Goal: Task Accomplishment & Management: Manage account settings

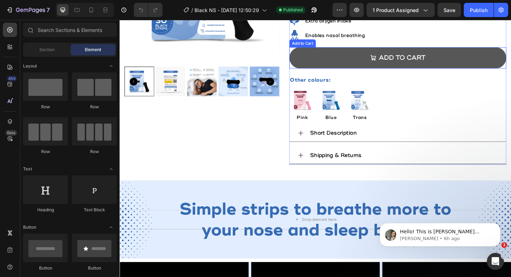
scroll to position [141, 0]
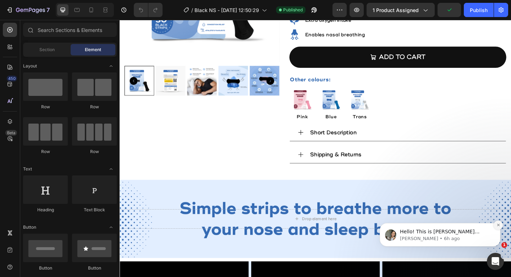
click at [496, 226] on icon "Dismiss notification" at bounding box center [498, 225] width 4 height 4
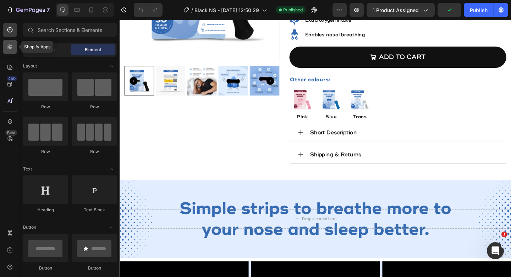
click at [13, 51] on div at bounding box center [10, 47] width 14 height 14
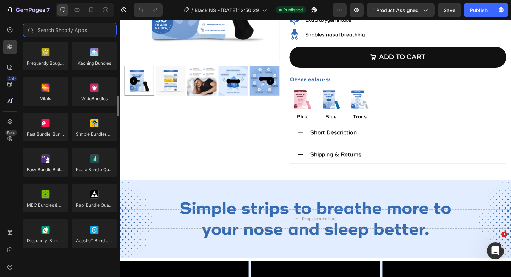
scroll to position [573, 0]
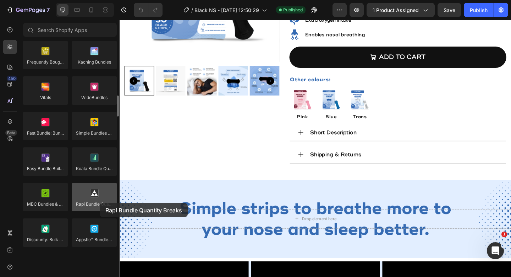
click at [100, 203] on div at bounding box center [94, 197] width 45 height 28
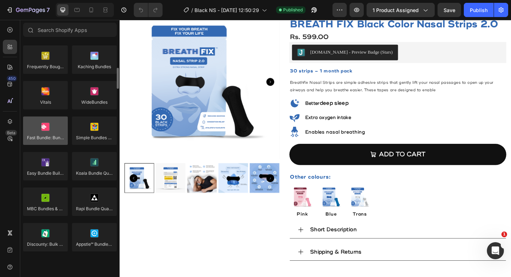
scroll to position [645, 0]
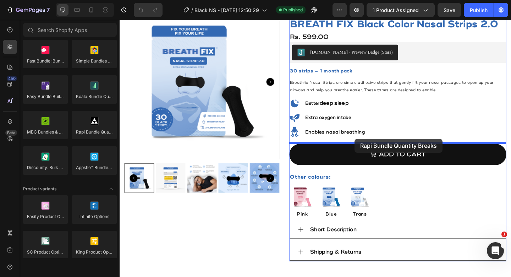
drag, startPoint x: 210, startPoint y: 153, endPoint x: 375, endPoint y: 149, distance: 165.3
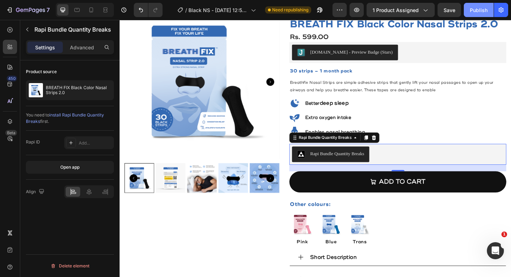
click at [482, 13] on div "Publish" at bounding box center [478, 9] width 18 height 7
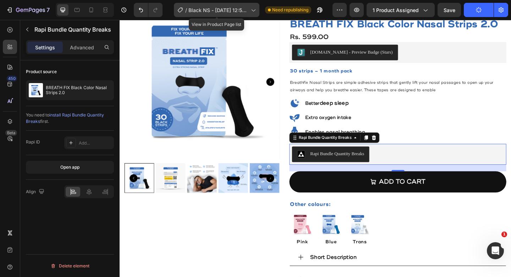
click at [197, 12] on span "Black NS - [DATE] 12:50:29" at bounding box center [218, 9] width 60 height 7
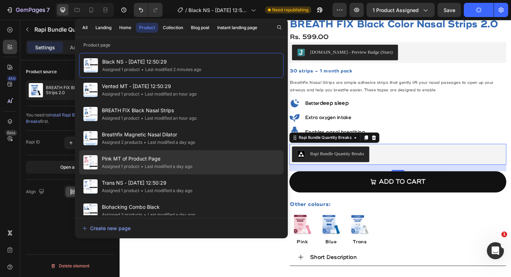
click at [131, 160] on span "Pink MT of Product Page" at bounding box center [147, 158] width 90 height 9
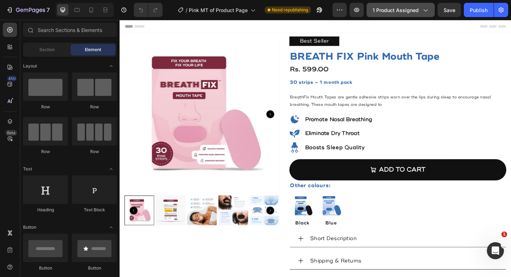
click at [391, 15] on button "1 product assigned" at bounding box center [400, 10] width 68 height 14
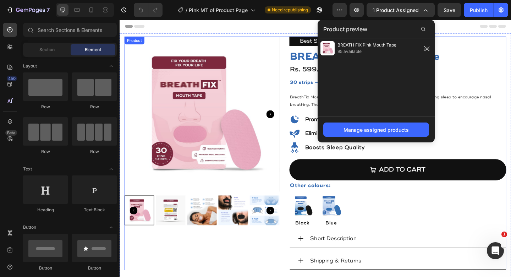
click at [272, 276] on div "Product Images" at bounding box center [209, 165] width 168 height 254
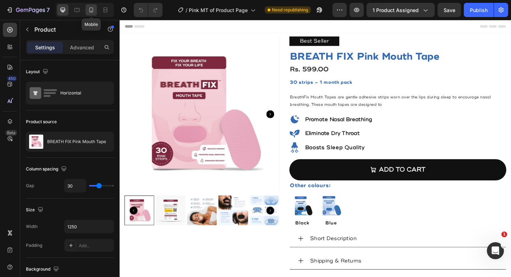
click at [91, 8] on icon at bounding box center [91, 9] width 4 height 5
type input "0"
type input "100%"
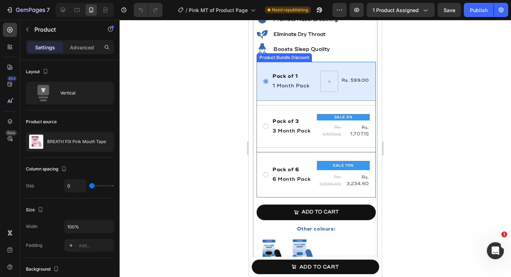
scroll to position [265, 0]
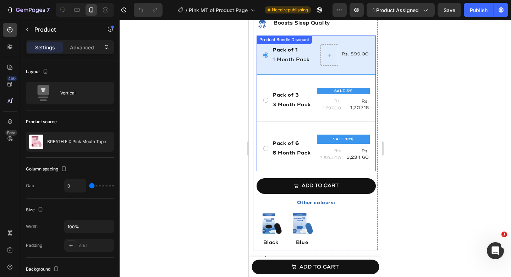
click at [305, 78] on div "Pack of 1 Text Block 1 Month Pack Text Block Rs. 599.00 Product Price Product P…" at bounding box center [315, 102] width 119 height 135
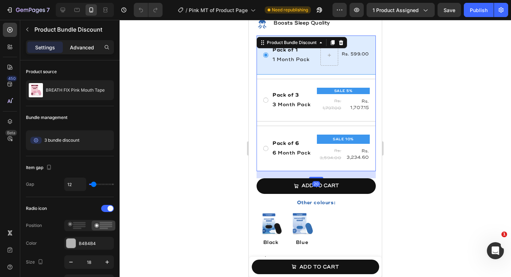
click at [70, 46] on p "Advanced" at bounding box center [82, 47] width 24 height 7
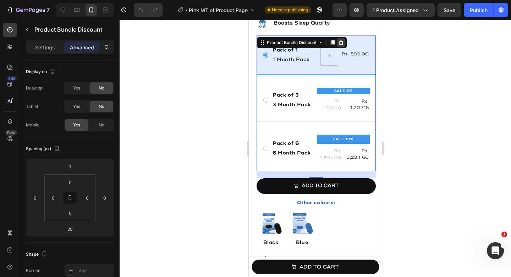
click at [341, 43] on icon at bounding box center [341, 43] width 6 height 6
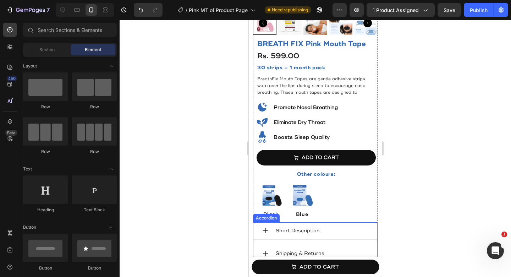
scroll to position [0, 0]
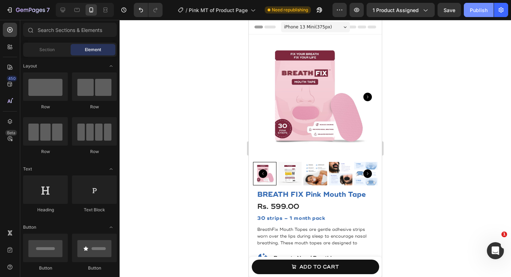
click at [477, 6] on div "Publish" at bounding box center [478, 9] width 18 height 7
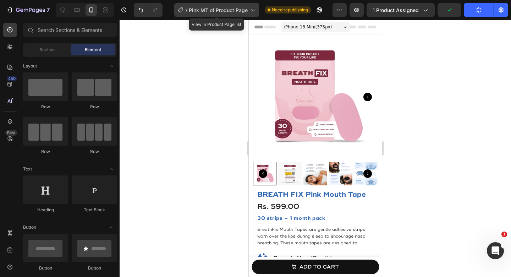
click at [222, 11] on span "Pink MT of Product Page" at bounding box center [218, 9] width 59 height 7
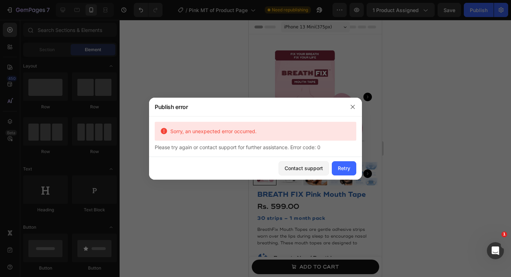
click at [336, 152] on div "Sorry, an unexpected error occurred. Please try again or contact support for fu…" at bounding box center [255, 136] width 213 height 40
click at [346, 166] on div "Retry" at bounding box center [344, 167] width 12 height 7
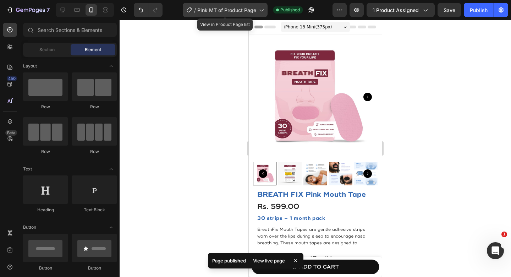
click at [250, 15] on div "/ Pink MT of Product Page" at bounding box center [225, 10] width 85 height 14
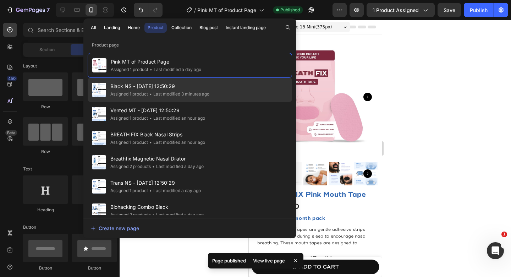
click at [180, 86] on span "Black NS - [DATE] 12:50:29" at bounding box center [159, 86] width 99 height 9
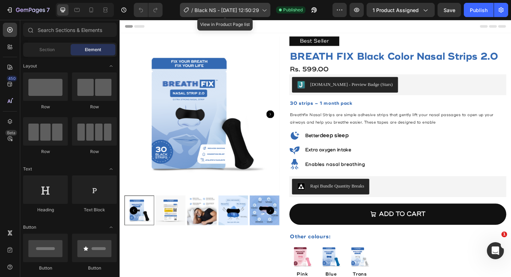
click at [234, 10] on span "Black NS - [DATE] 12:50:29" at bounding box center [226, 9] width 65 height 7
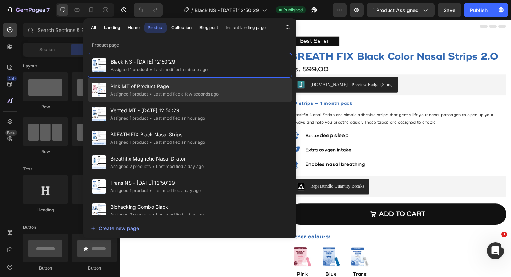
click at [159, 86] on span "Pink MT of Product Page" at bounding box center [164, 86] width 108 height 9
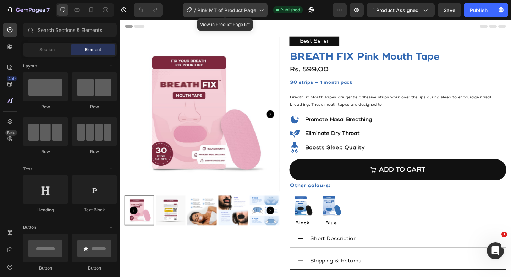
click at [255, 13] on span "Pink MT of Product Page" at bounding box center [226, 9] width 59 height 7
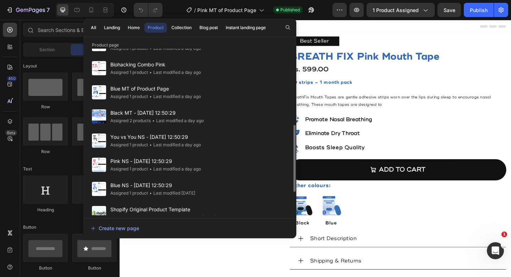
scroll to position [191, 0]
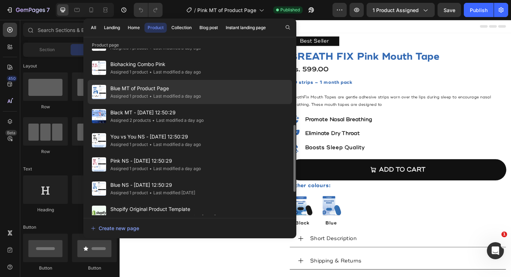
click at [144, 92] on span "Blue MT of Product Page" at bounding box center [155, 88] width 90 height 9
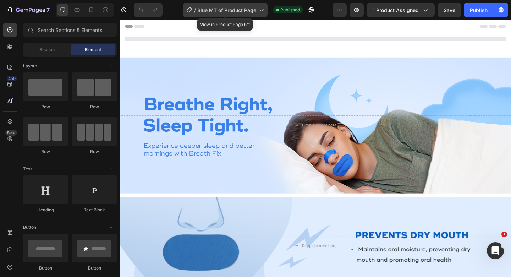
click at [234, 10] on span "Blue MT of Product Page" at bounding box center [226, 9] width 59 height 7
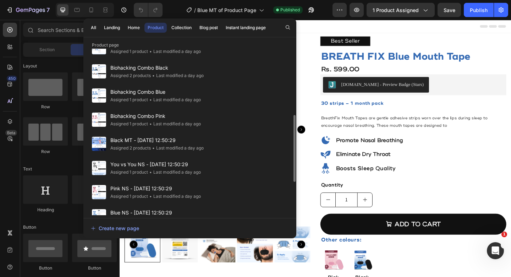
scroll to position [164, 0]
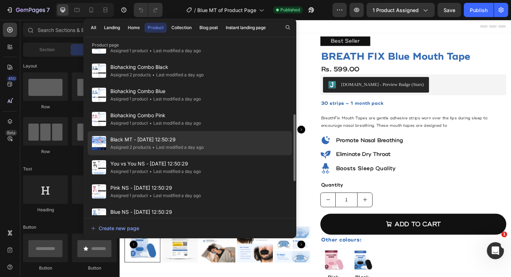
click at [144, 150] on div "Assigned 2 products" at bounding box center [130, 147] width 40 height 7
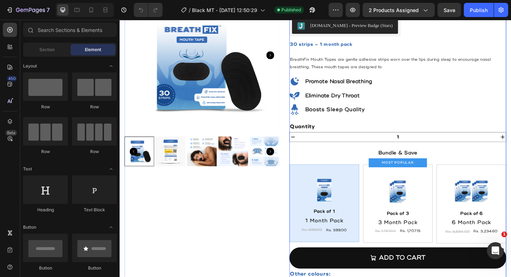
scroll to position [121, 0]
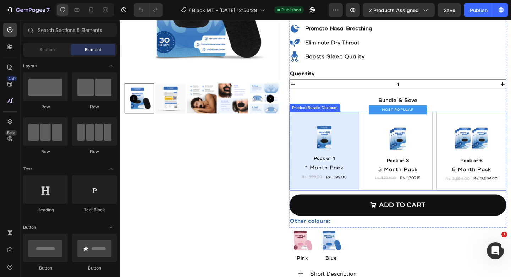
click at [462, 135] on div "Image Pack of 1 Text Block 1 Month Pack Text Block Rs. 599.00 Product Price Pro…" at bounding box center [422, 163] width 236 height 86
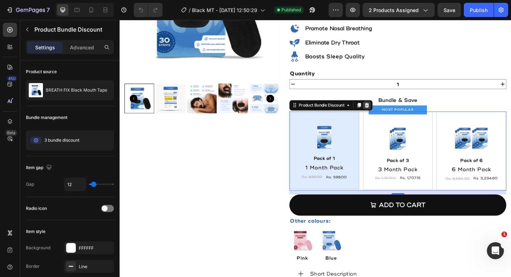
click at [388, 113] on icon at bounding box center [388, 113] width 6 height 6
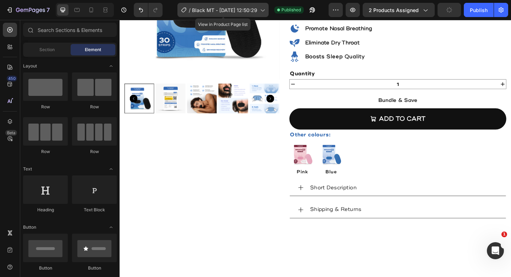
click at [232, 15] on div "/ Black MT - Apr 12, 12:50:29" at bounding box center [222, 10] width 91 height 14
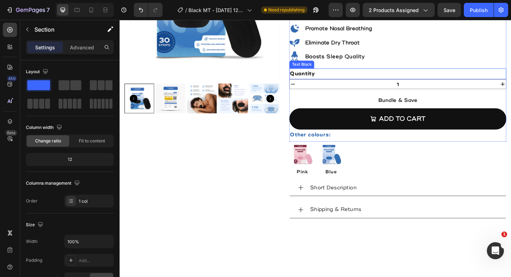
click at [394, 78] on div "Quantity" at bounding box center [422, 79] width 236 height 12
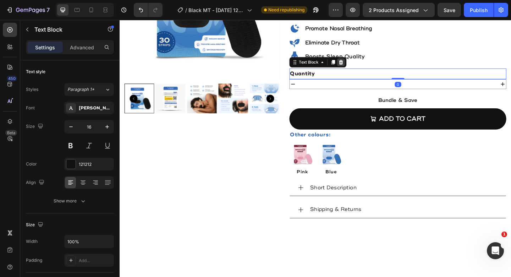
click at [359, 67] on icon at bounding box center [360, 65] width 5 height 5
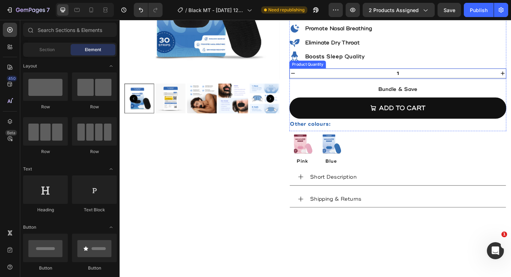
click at [396, 79] on input "1" at bounding box center [421, 78] width 221 height 10
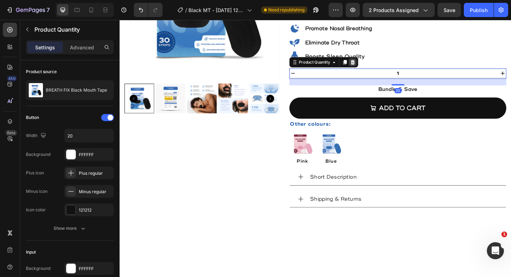
click at [373, 63] on icon at bounding box center [373, 66] width 6 height 6
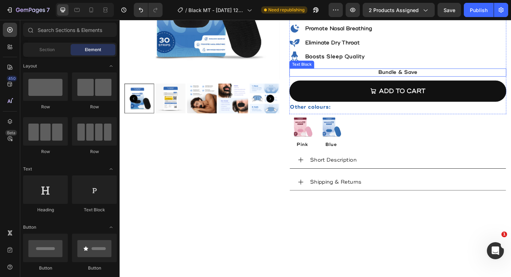
click at [415, 74] on p "Bundle & Save" at bounding box center [422, 76] width 234 height 7
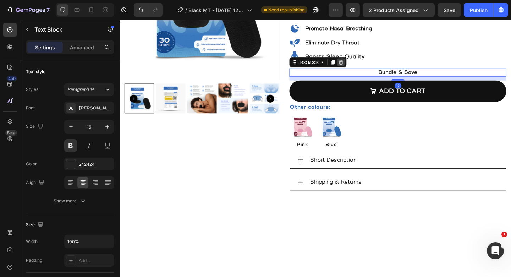
click at [357, 64] on icon at bounding box center [360, 66] width 6 height 6
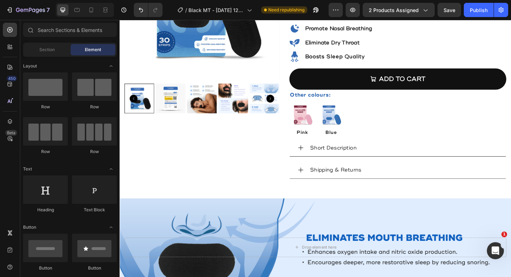
scroll to position [51, 0]
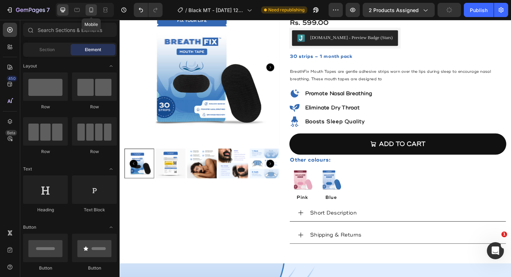
click at [94, 8] on icon at bounding box center [91, 9] width 7 height 7
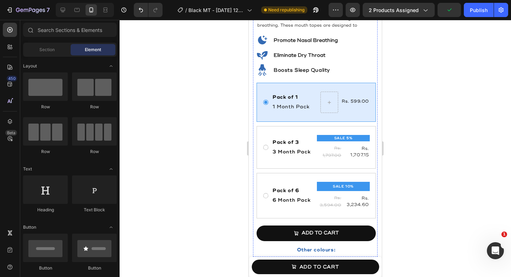
scroll to position [293, 0]
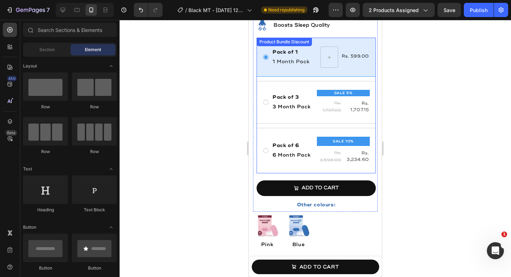
click at [283, 71] on div "Pack of 1 Text Block 1 Month Pack Text Block Rs. 599.00 Product Price Product P…" at bounding box center [315, 105] width 119 height 135
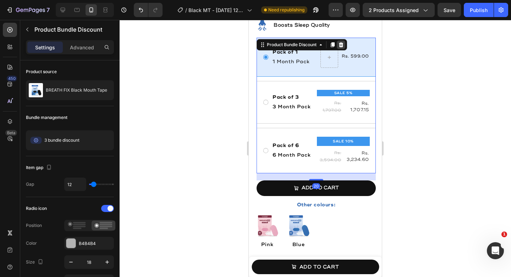
click at [343, 42] on icon at bounding box center [341, 44] width 5 height 5
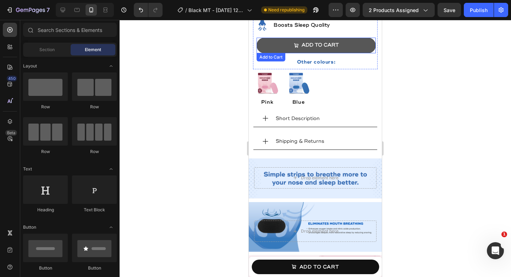
scroll to position [242, 0]
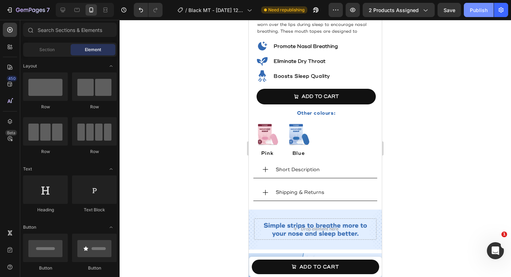
click at [485, 10] on div "Publish" at bounding box center [478, 9] width 18 height 7
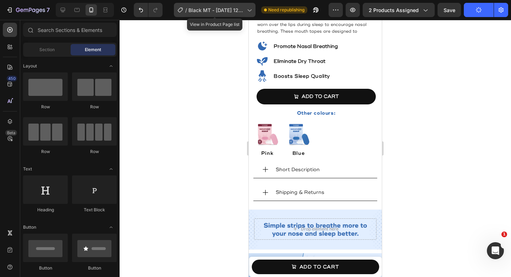
click at [226, 16] on div "/ Black MT - Apr 12, 12:50:29" at bounding box center [215, 10] width 82 height 14
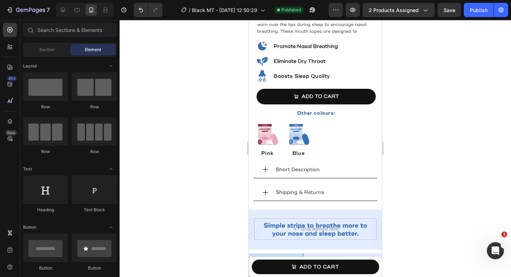
click at [469, 158] on div at bounding box center [315, 148] width 391 height 257
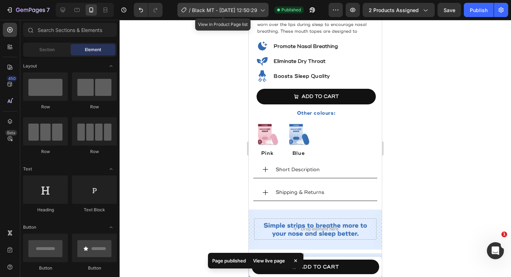
click at [224, 14] on div "/ Black MT - Apr 12, 12:50:29" at bounding box center [222, 10] width 91 height 14
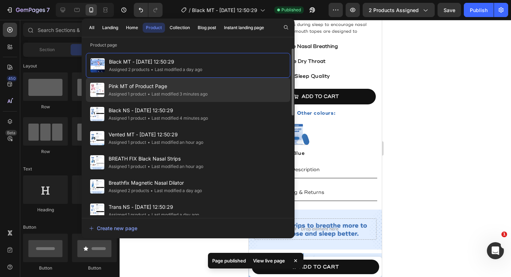
click at [147, 85] on span "Pink MT of Product Page" at bounding box center [158, 86] width 99 height 9
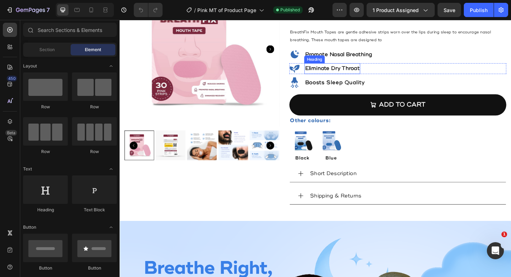
scroll to position [56, 0]
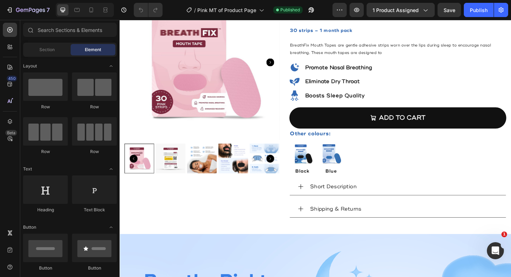
click at [89, 16] on div at bounding box center [85, 10] width 58 height 14
click at [89, 13] on icon at bounding box center [91, 9] width 7 height 7
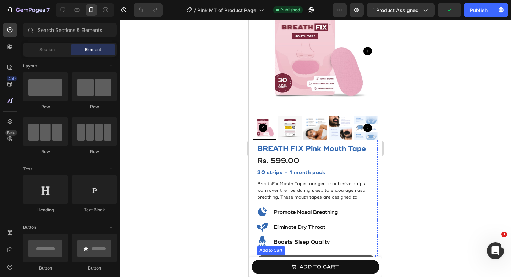
scroll to position [40, 0]
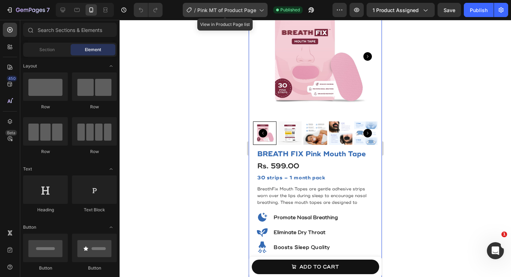
click at [250, 10] on span "Pink MT of Product Page" at bounding box center [226, 9] width 59 height 7
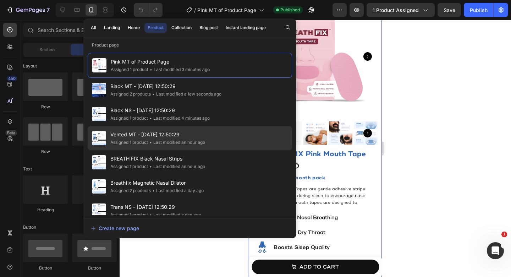
click at [194, 132] on span "Vented MT - [DATE] 12:50:29" at bounding box center [157, 134] width 95 height 9
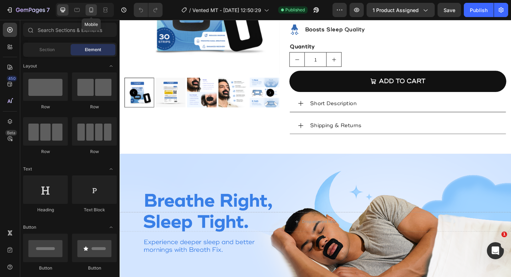
click at [88, 12] on icon at bounding box center [91, 9] width 7 height 7
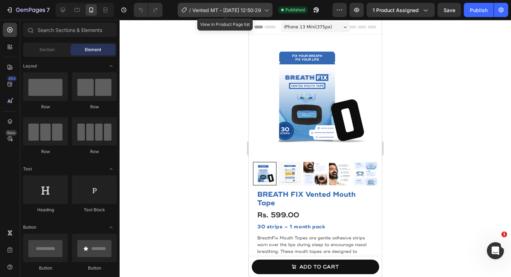
click at [233, 13] on span "Vented MT - [DATE] 12:50:29" at bounding box center [226, 9] width 69 height 7
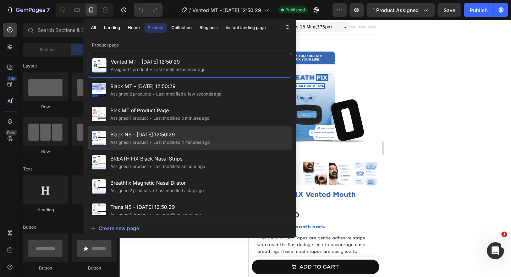
click at [239, 150] on div "Black NS - Apr 12, 12:50:29 Assigned 1 product • Last modified 4 minutes ago" at bounding box center [190, 162] width 204 height 24
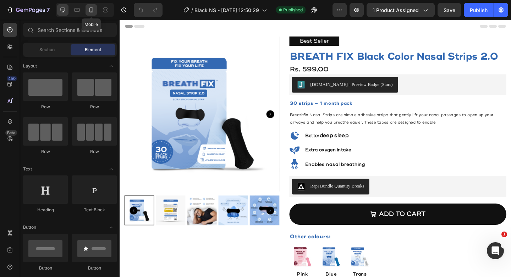
click at [90, 10] on icon at bounding box center [91, 9] width 4 height 5
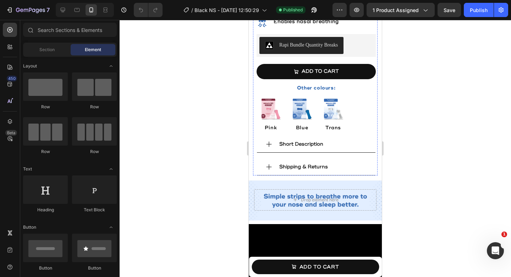
scroll to position [316, 0]
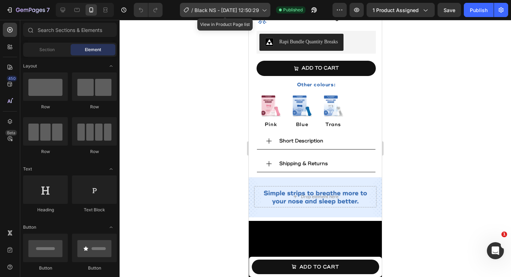
click at [248, 9] on span "Black NS - [DATE] 12:50:29" at bounding box center [226, 9] width 65 height 7
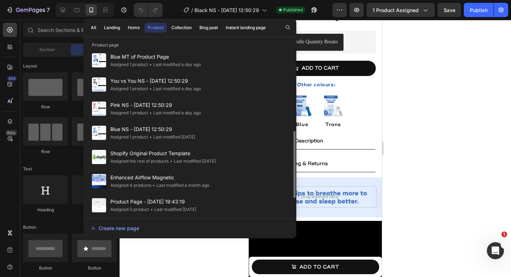
scroll to position [249, 0]
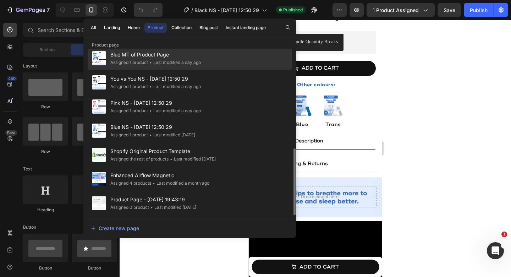
click at [131, 61] on div "Assigned 1 product" at bounding box center [129, 62] width 38 height 7
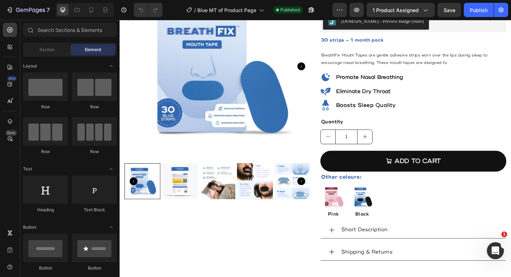
scroll to position [73, 0]
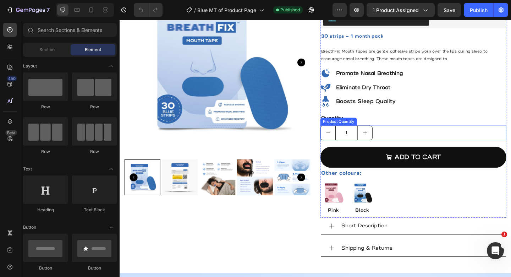
click at [411, 144] on div "1" at bounding box center [439, 143] width 202 height 16
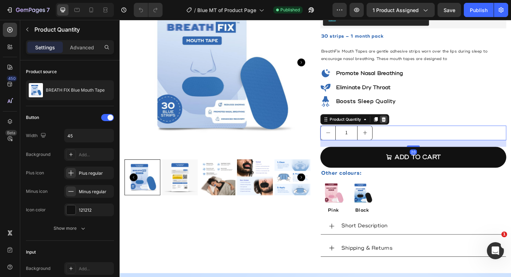
click at [410, 127] on div at bounding box center [406, 128] width 9 height 9
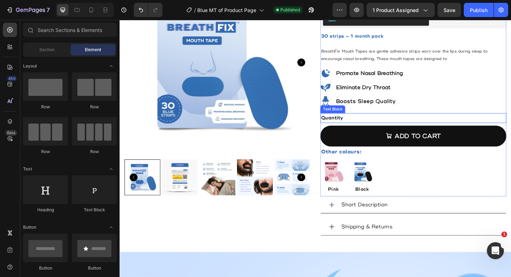
click at [360, 129] on div "Quantity" at bounding box center [439, 126] width 202 height 10
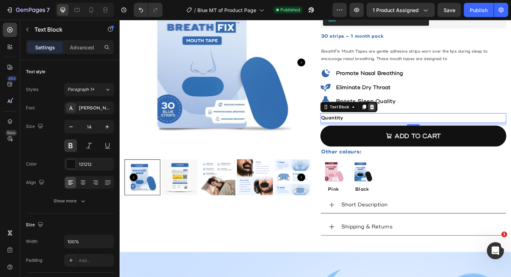
click at [394, 117] on div at bounding box center [393, 114] width 9 height 9
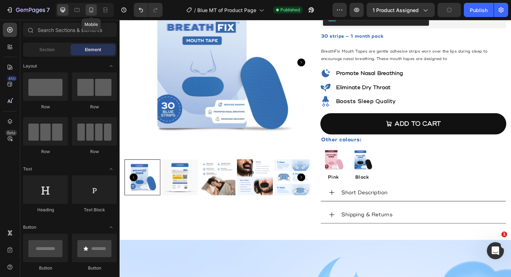
click at [91, 7] on icon at bounding box center [91, 9] width 7 height 7
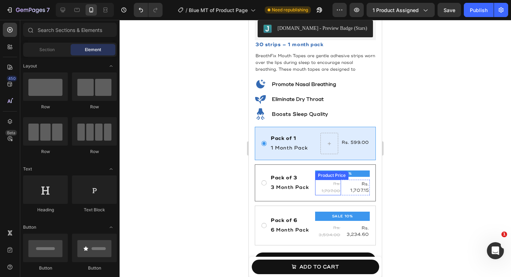
scroll to position [166, 0]
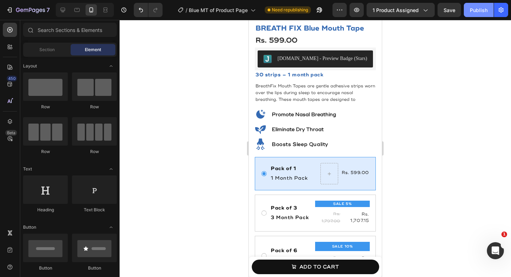
click at [480, 13] on div "Publish" at bounding box center [478, 9] width 18 height 7
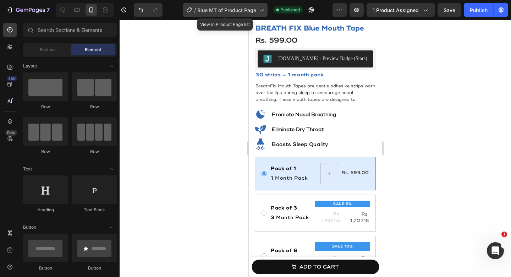
click at [217, 10] on span "Blue MT of Product Page" at bounding box center [226, 9] width 59 height 7
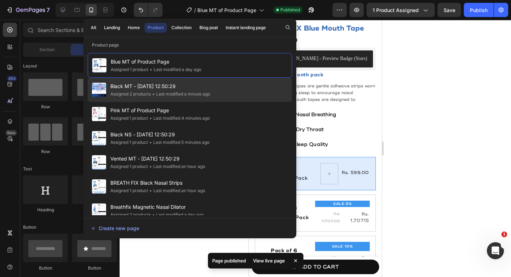
click at [154, 88] on span "Black MT - [DATE] 12:50:29" at bounding box center [160, 86] width 100 height 9
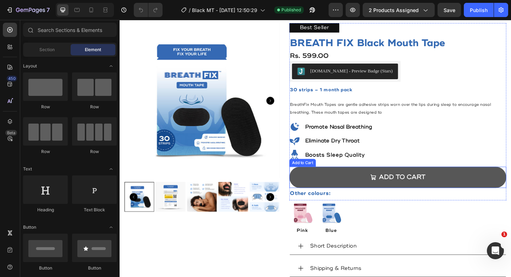
scroll to position [17, 0]
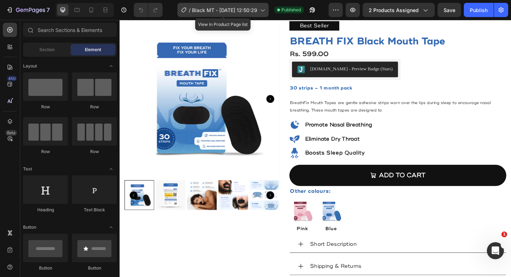
click at [211, 13] on span "Black MT - [DATE] 12:50:29" at bounding box center [224, 9] width 65 height 7
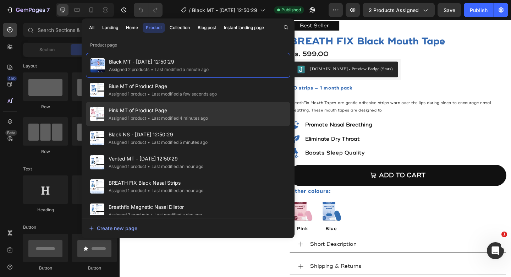
click at [159, 114] on span "Pink MT of Product Page" at bounding box center [158, 110] width 99 height 9
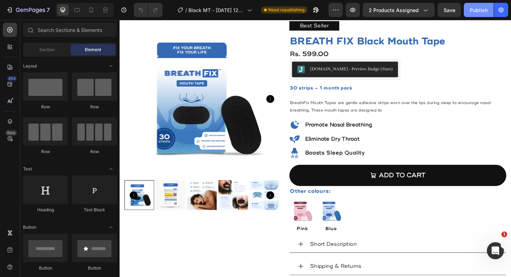
click at [480, 9] on div "Publish" at bounding box center [478, 9] width 18 height 7
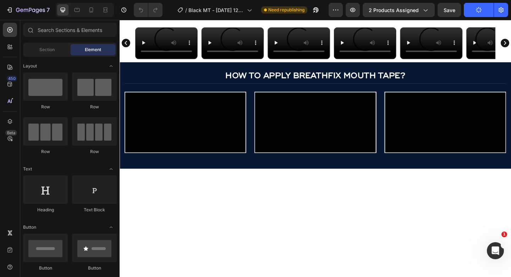
scroll to position [874, 0]
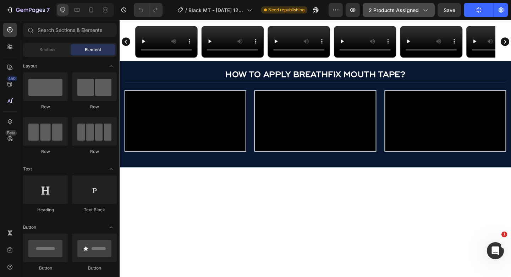
click at [407, 8] on span "2 products assigned" at bounding box center [393, 9] width 50 height 7
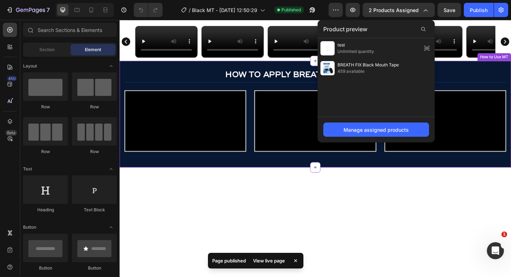
click at [141, 85] on h2 "HOW TO APPLY BREATHFIX MOUTH TAPE?" at bounding box center [332, 79] width 415 height 12
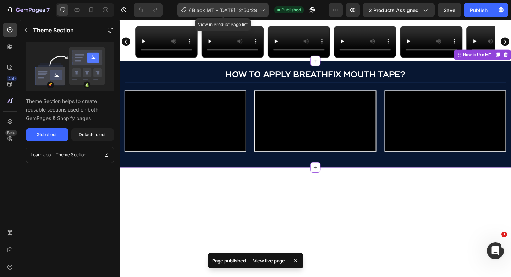
click at [247, 15] on div "/ Black MT - Apr 12, 12:50:29" at bounding box center [222, 10] width 91 height 14
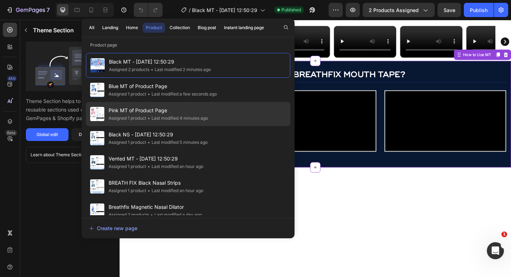
click at [186, 115] on div "• Last modified 4 minutes ago" at bounding box center [177, 118] width 62 height 7
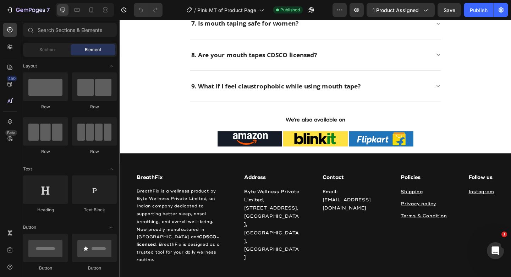
scroll to position [1577, 0]
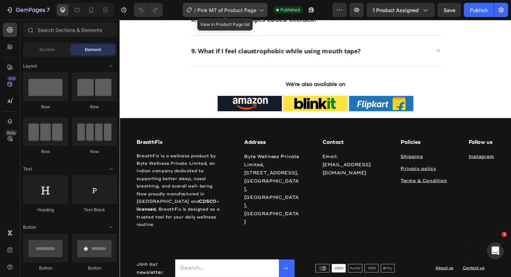
click at [206, 15] on div "/ Pink MT of Product Page" at bounding box center [225, 10] width 85 height 14
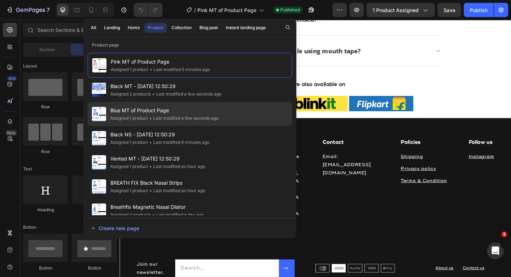
click at [167, 126] on div "Blue MT of Product Page Assigned 1 product • Last modified a few seconds ago" at bounding box center [190, 138] width 204 height 24
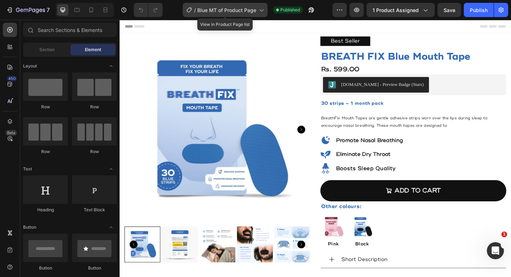
click at [249, 13] on span "Blue MT of Product Page" at bounding box center [226, 9] width 59 height 7
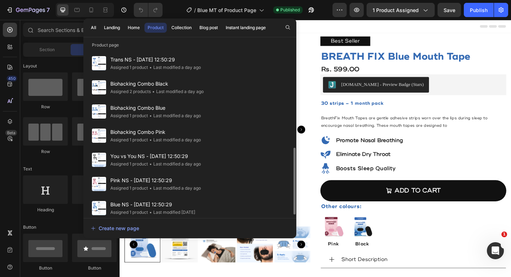
scroll to position [206, 0]
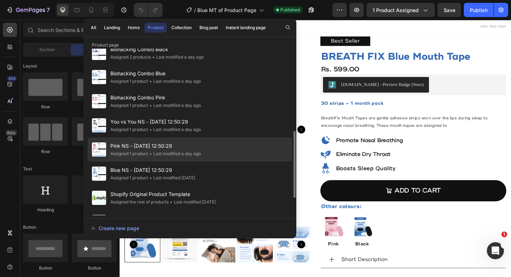
click at [159, 150] on span "Pink NS - [DATE] 12:50:29" at bounding box center [155, 145] width 90 height 9
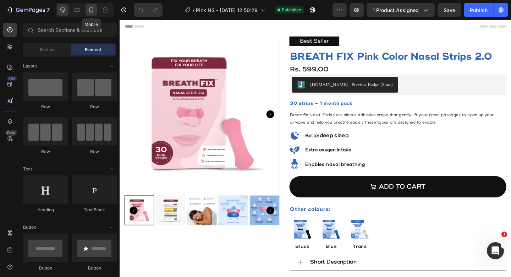
click at [92, 9] on icon at bounding box center [91, 9] width 7 height 7
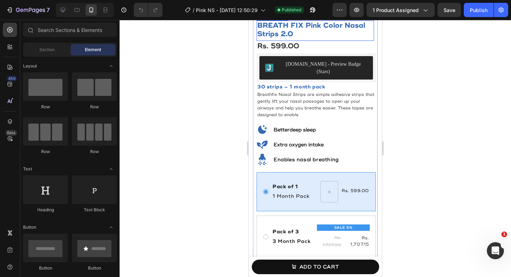
scroll to position [221, 0]
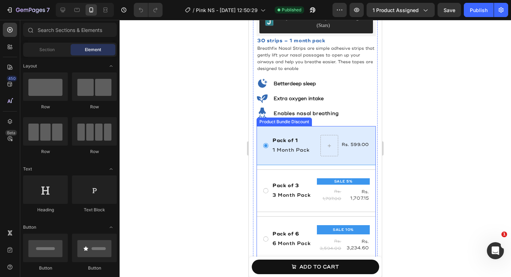
click at [313, 161] on div "Pack of 1 Text Block 1 Month Pack Text Block Rs. 599.00 Product Price Product P…" at bounding box center [315, 193] width 119 height 135
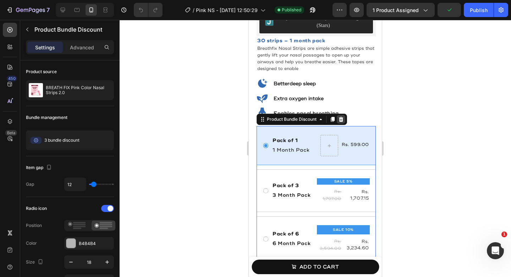
click at [341, 117] on icon at bounding box center [341, 119] width 5 height 5
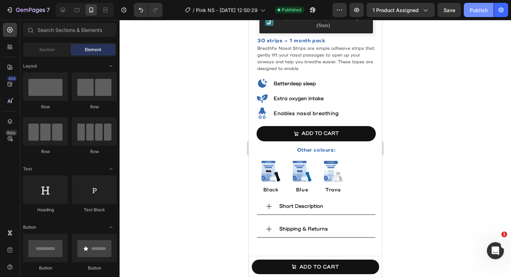
click at [477, 13] on div "Publish" at bounding box center [478, 9] width 18 height 7
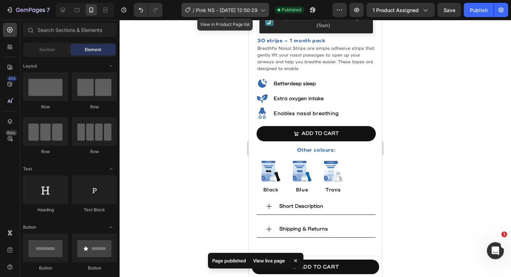
click at [232, 11] on span "Pink NS - [DATE] 12:50:29" at bounding box center [227, 9] width 62 height 7
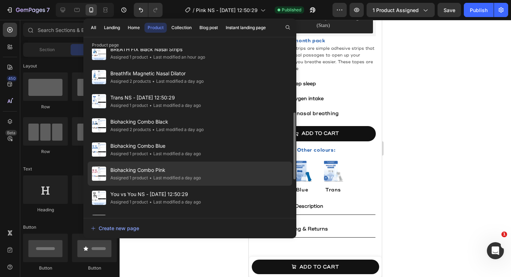
scroll to position [249, 0]
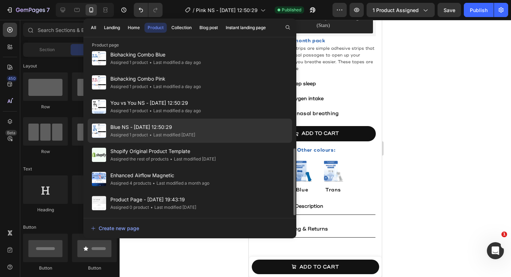
click at [158, 130] on span "Blue NS - [DATE] 12:50:29" at bounding box center [152, 127] width 85 height 9
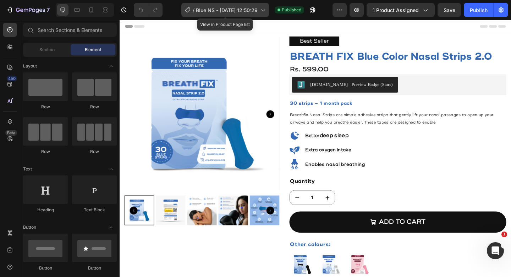
click at [232, 8] on span "Blue NS - [DATE] 12:50:29" at bounding box center [227, 9] width 62 height 7
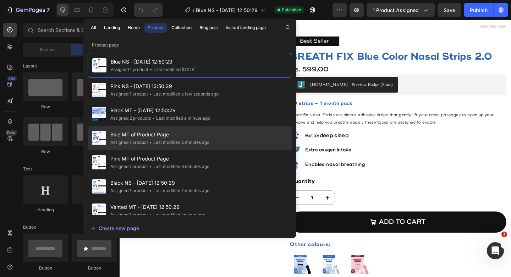
click at [161, 138] on span "Blue MT of Product Page" at bounding box center [159, 134] width 99 height 9
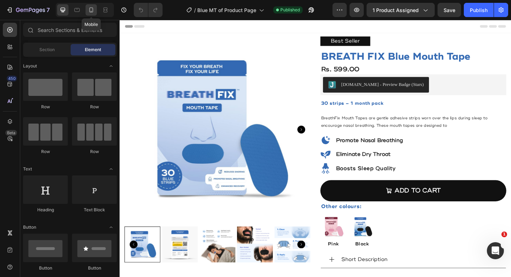
click at [93, 9] on icon at bounding box center [91, 9] width 4 height 5
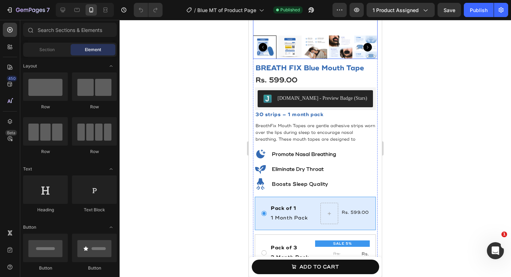
scroll to position [191, 0]
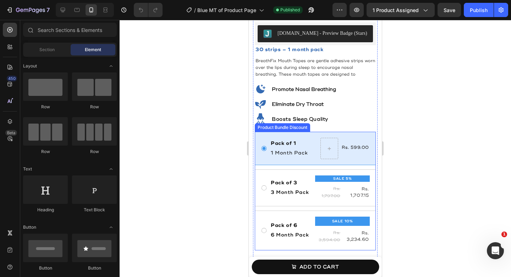
click at [337, 168] on div "Pack of 1 Text Block 1 Month Pack Text Block Rs. 599.00 Product Price Product P…" at bounding box center [315, 191] width 121 height 118
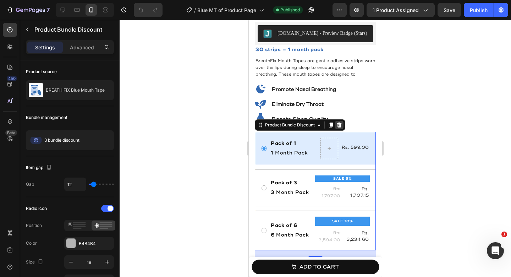
click at [338, 125] on icon at bounding box center [339, 124] width 5 height 5
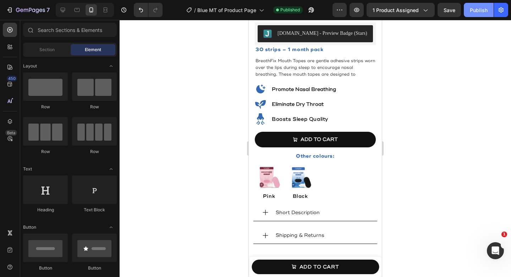
click at [487, 7] on div "Publish" at bounding box center [478, 9] width 18 height 7
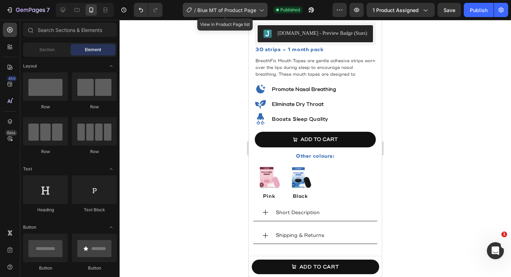
click at [235, 9] on span "Blue MT of Product Page" at bounding box center [226, 9] width 59 height 7
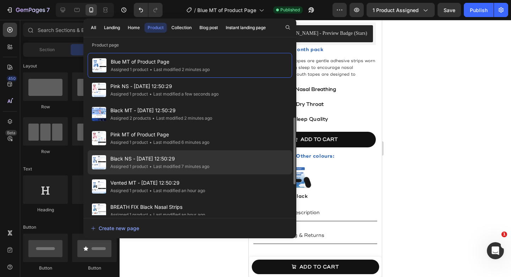
scroll to position [249, 0]
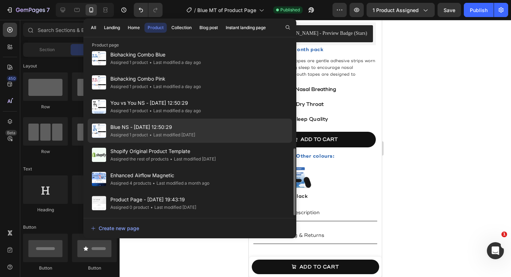
click at [169, 143] on div "Blue NS - Apr 12, 12:50:29 Assigned 1 product • Last modified 2 days ago" at bounding box center [190, 155] width 204 height 24
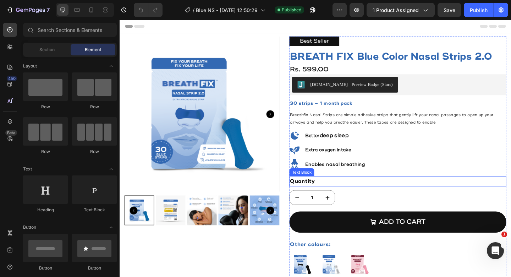
click at [339, 194] on div "Quantity" at bounding box center [422, 196] width 236 height 12
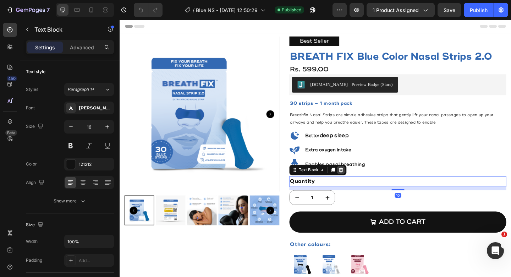
click at [362, 183] on icon at bounding box center [360, 183] width 6 height 6
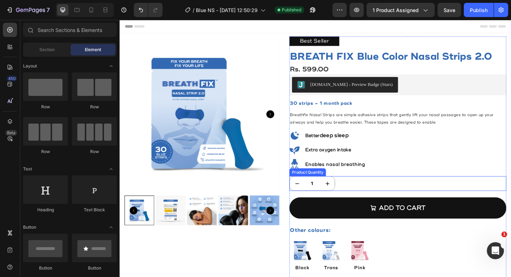
click at [362, 199] on div "1" at bounding box center [422, 198] width 236 height 16
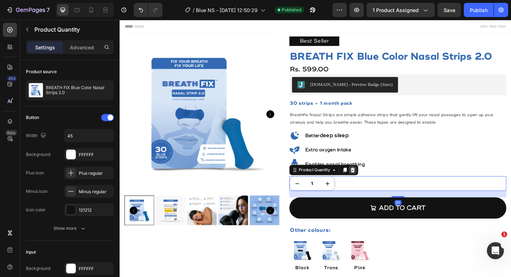
click at [375, 183] on icon at bounding box center [373, 183] width 6 height 6
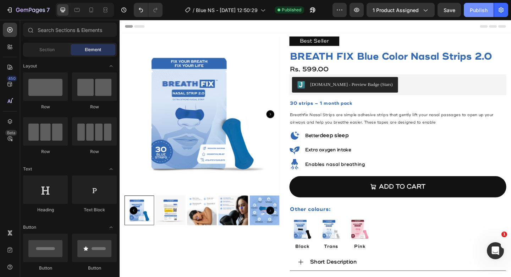
click at [480, 13] on div "Publish" at bounding box center [478, 9] width 18 height 7
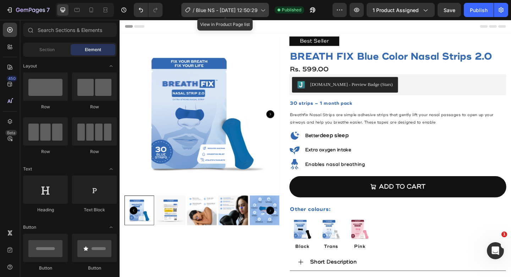
click at [198, 16] on div "/ Blue NS - Apr 12, 12:50:29" at bounding box center [225, 10] width 88 height 14
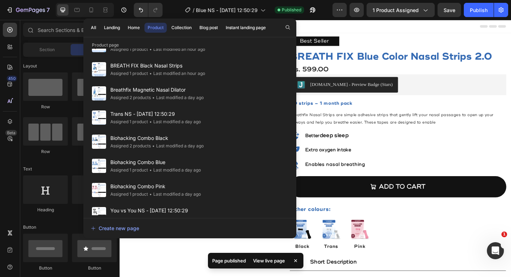
scroll to position [249, 0]
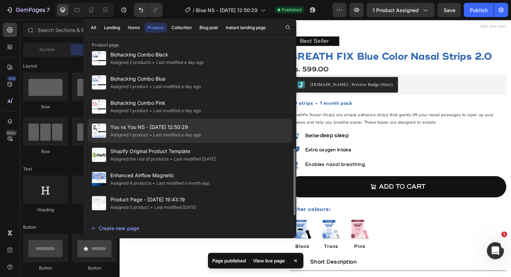
click at [160, 135] on div "• Last modified a day ago" at bounding box center [174, 134] width 53 height 7
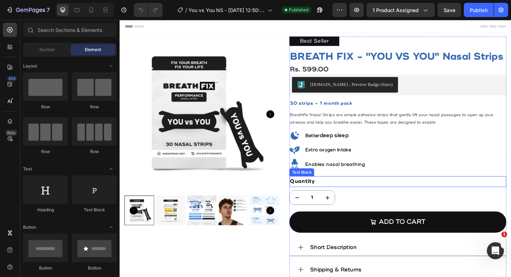
click at [342, 193] on div "Quantity" at bounding box center [422, 196] width 236 height 12
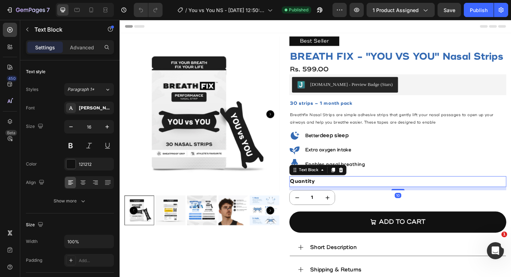
click at [360, 182] on icon at bounding box center [360, 183] width 6 height 6
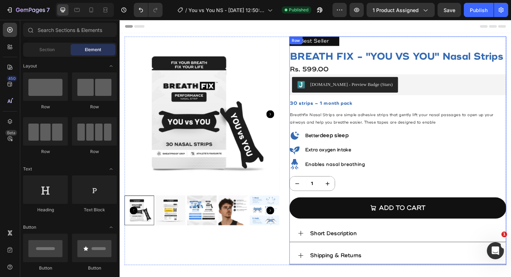
click at [362, 198] on div "1" at bounding box center [422, 198] width 236 height 16
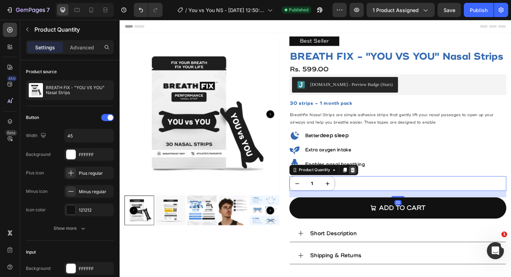
click at [376, 185] on div at bounding box center [372, 183] width 9 height 9
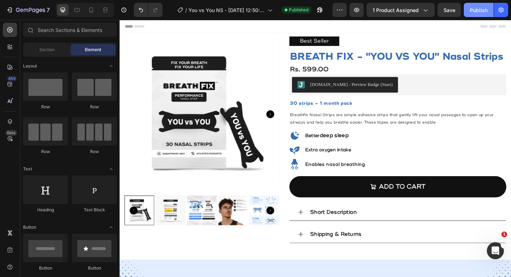
click at [473, 8] on div "Publish" at bounding box center [478, 9] width 18 height 7
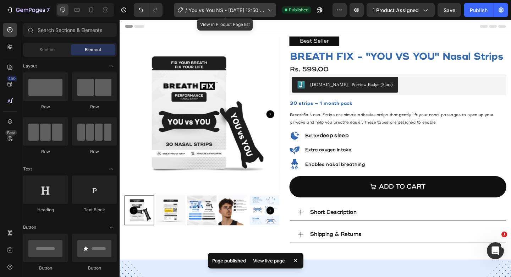
click at [248, 9] on span "You vs You NS - [DATE] 12:50:29" at bounding box center [226, 9] width 76 height 7
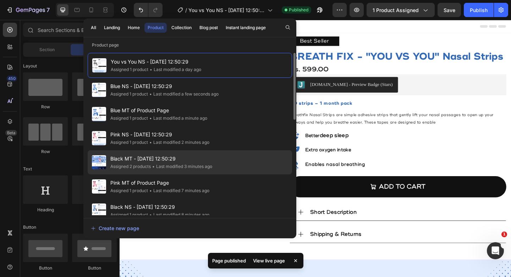
scroll to position [249, 0]
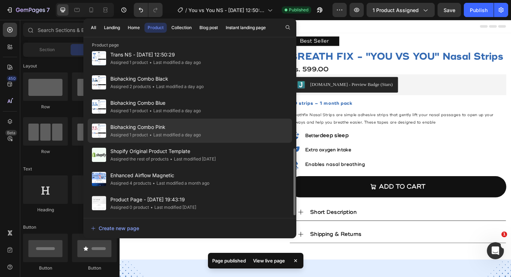
click at [159, 131] on div "• Last modified a day ago" at bounding box center [174, 134] width 53 height 7
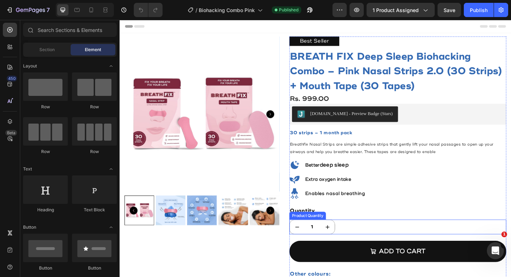
drag, startPoint x: 371, startPoint y: 240, endPoint x: 391, endPoint y: 230, distance: 22.2
click at [371, 240] on div "1" at bounding box center [422, 245] width 236 height 16
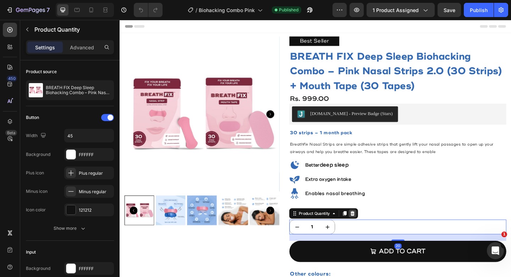
click at [375, 230] on icon at bounding box center [373, 230] width 6 height 6
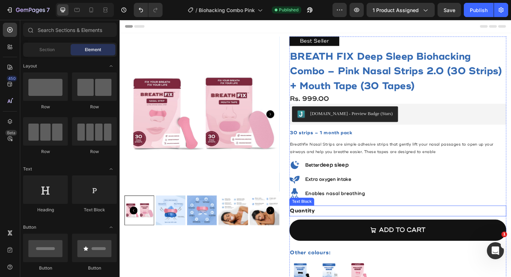
click at [355, 231] on div "Quantity" at bounding box center [422, 228] width 236 height 12
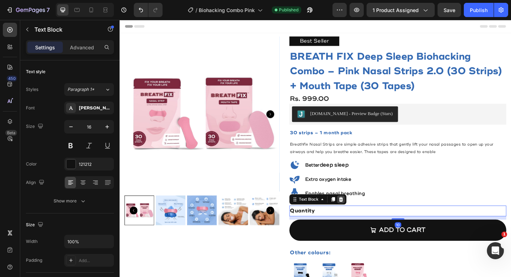
click at [356, 214] on div at bounding box center [360, 215] width 9 height 9
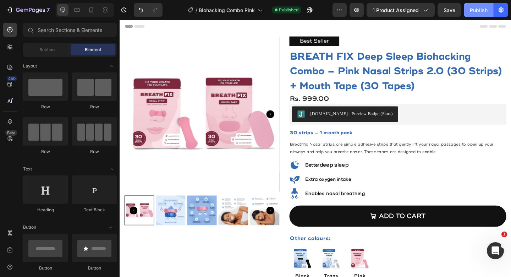
click at [484, 8] on div "Publish" at bounding box center [478, 9] width 18 height 7
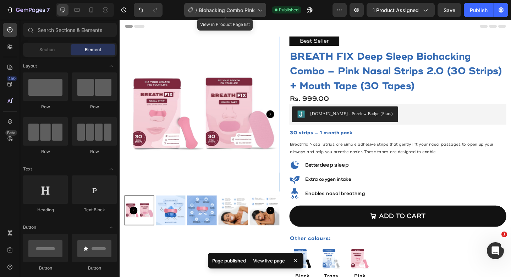
click at [252, 8] on span "Biohacking Combo Pink" at bounding box center [227, 9] width 56 height 7
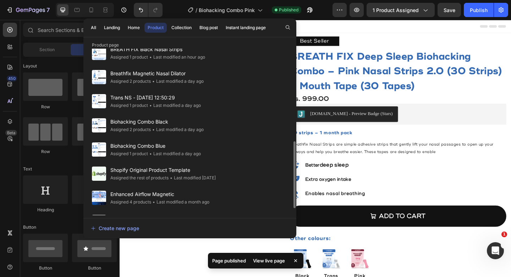
scroll to position [230, 0]
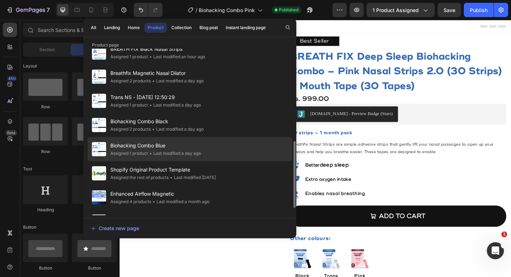
click at [200, 153] on div "• Last modified a day ago" at bounding box center [174, 153] width 53 height 7
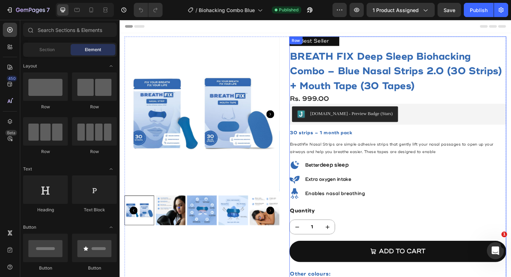
click at [382, 235] on div "Best Seller Text Block BREATH FIX Deep Sleep Biohacking Combo – Blue Nasal Stri…" at bounding box center [422, 212] width 236 height 349
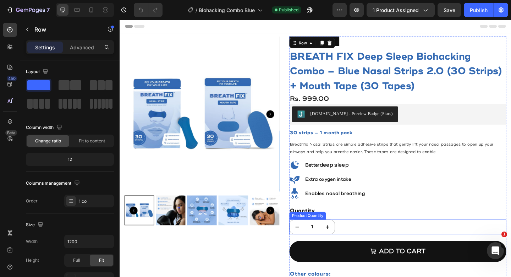
click at [360, 241] on div "1" at bounding box center [422, 245] width 236 height 16
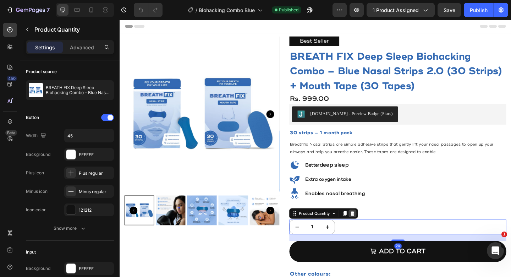
click at [376, 230] on icon at bounding box center [373, 230] width 6 height 6
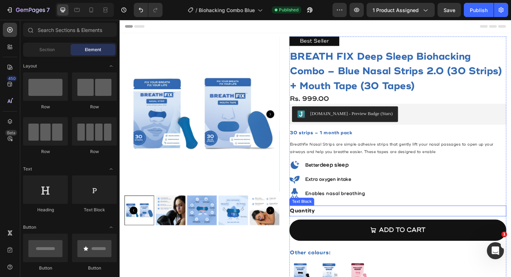
click at [353, 228] on div "Quantity" at bounding box center [422, 228] width 236 height 12
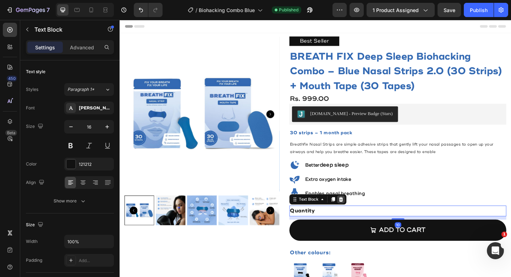
click at [359, 217] on icon at bounding box center [360, 215] width 6 height 6
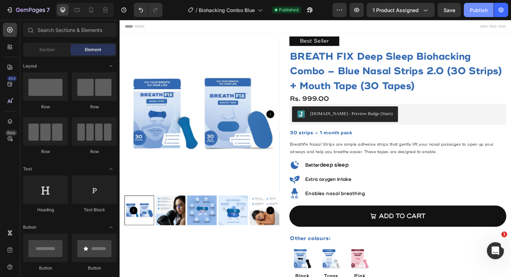
drag, startPoint x: 474, startPoint y: 15, endPoint x: 321, endPoint y: 1, distance: 153.5
click at [474, 15] on button "Publish" at bounding box center [478, 10] width 30 height 14
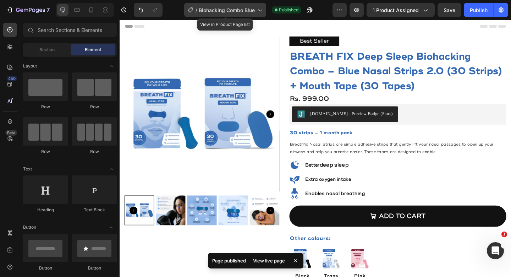
click at [249, 11] on span "Biohacking Combo Blue" at bounding box center [227, 9] width 56 height 7
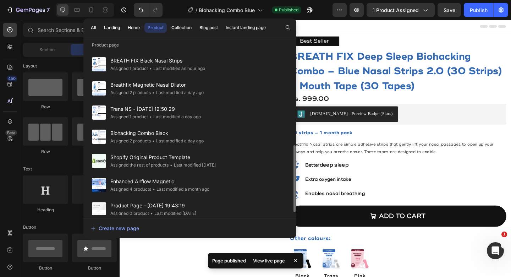
scroll to position [242, 0]
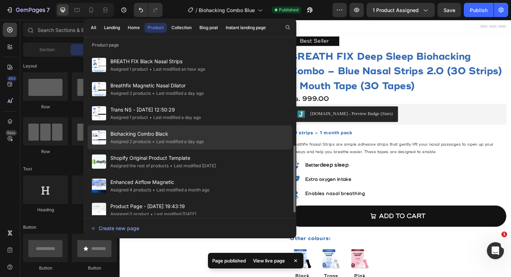
click at [225, 149] on div "Biohacking Combo Black Assigned 2 products • Last modified a day ago" at bounding box center [190, 161] width 204 height 24
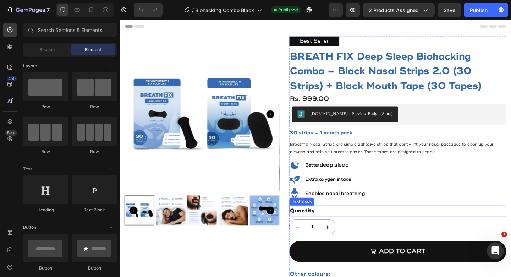
click at [342, 227] on div "Quantity" at bounding box center [422, 228] width 236 height 12
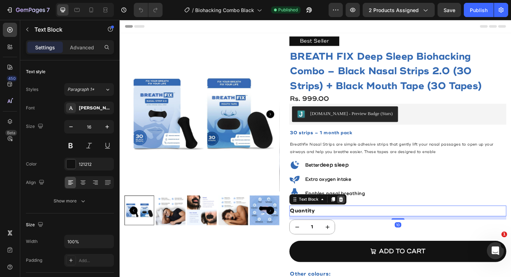
click at [360, 213] on icon at bounding box center [360, 214] width 5 height 5
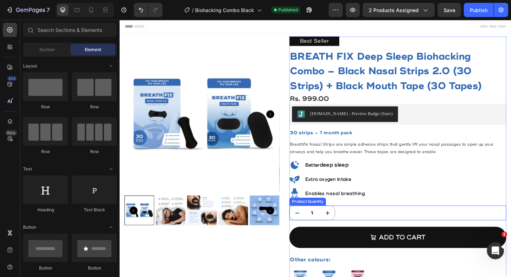
click at [361, 230] on div "1" at bounding box center [422, 230] width 236 height 16
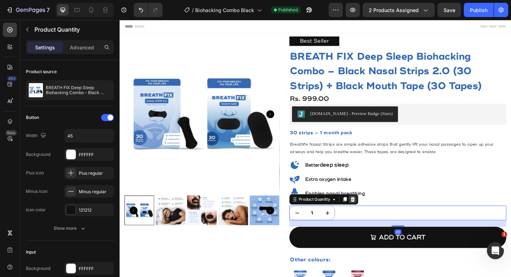
click at [371, 214] on icon at bounding box center [373, 215] width 6 height 6
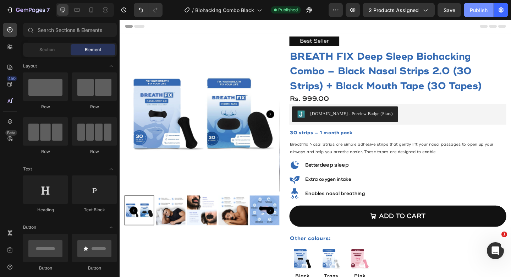
click at [474, 12] on div "Publish" at bounding box center [478, 9] width 18 height 7
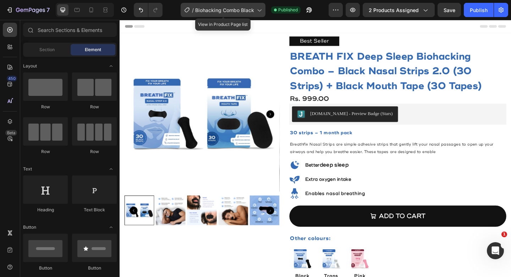
click at [234, 14] on div "/ Biohacking Combo Black" at bounding box center [222, 10] width 85 height 14
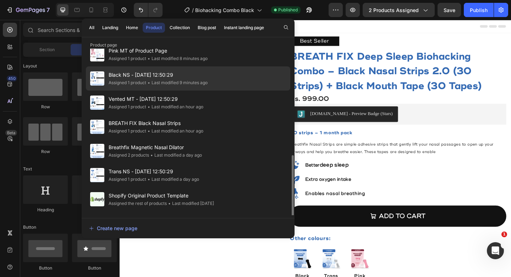
scroll to position [231, 0]
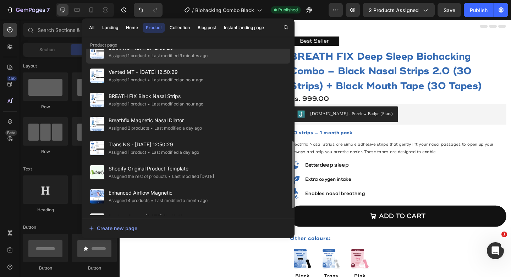
click at [172, 160] on div "Trans NS - Apr 12, 12:50:29 Assigned 1 product • Last modified a day ago" at bounding box center [188, 172] width 204 height 24
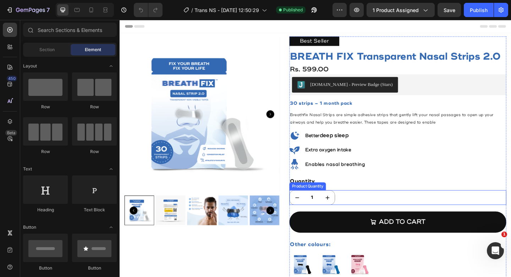
drag, startPoint x: 375, startPoint y: 211, endPoint x: 367, endPoint y: 211, distance: 8.2
click at [375, 211] on div "1" at bounding box center [422, 213] width 236 height 16
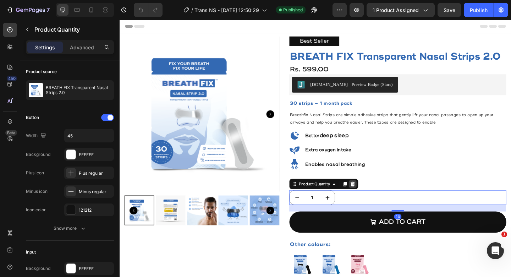
click at [373, 196] on icon at bounding box center [373, 198] width 5 height 5
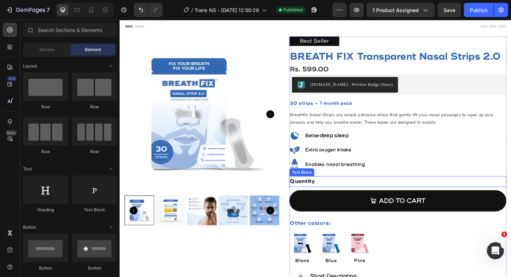
click at [350, 196] on div "Quantity" at bounding box center [422, 196] width 236 height 12
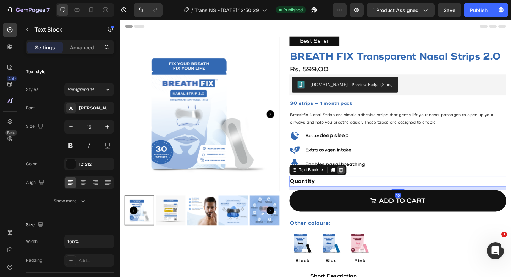
click at [361, 185] on div at bounding box center [360, 183] width 9 height 9
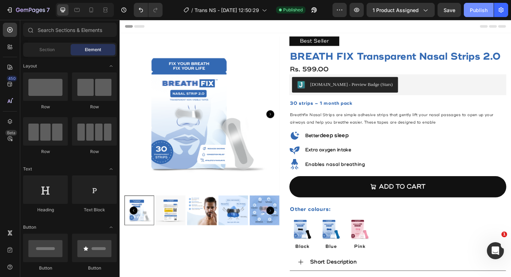
click at [480, 7] on div "Publish" at bounding box center [478, 9] width 18 height 7
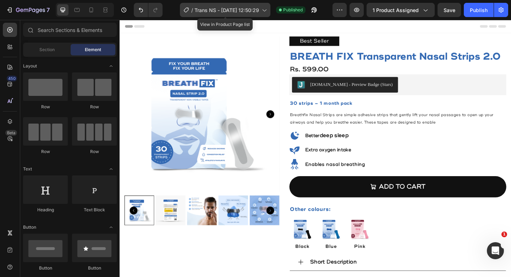
click at [202, 13] on span "Trans NS - [DATE] 12:50:29" at bounding box center [226, 9] width 65 height 7
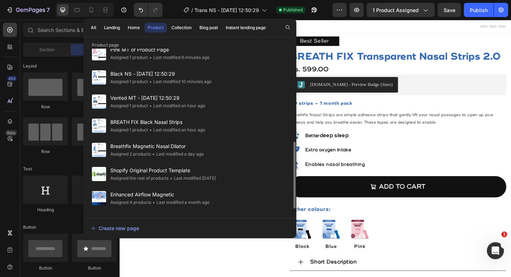
scroll to position [231, 0]
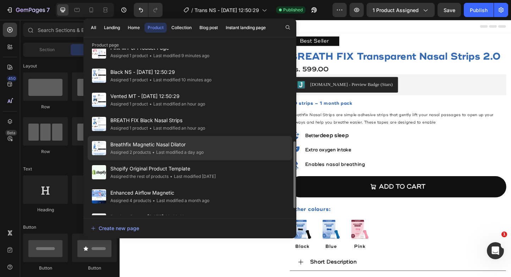
click at [174, 151] on div "• Last modified a day ago" at bounding box center [177, 152] width 53 height 7
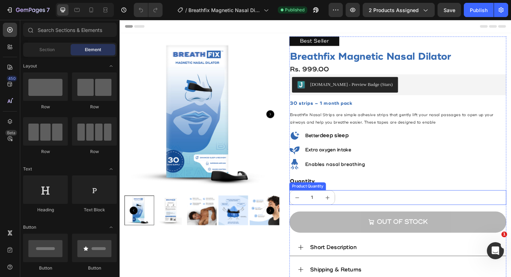
click at [372, 207] on div "1" at bounding box center [422, 213] width 236 height 16
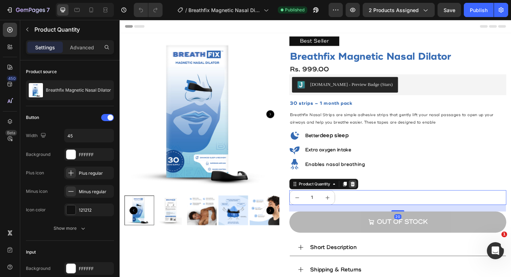
click at [373, 197] on icon at bounding box center [373, 198] width 5 height 5
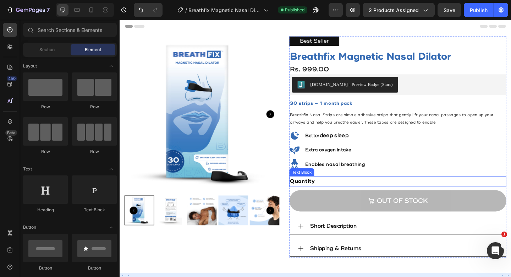
click at [341, 195] on div "Quantity" at bounding box center [422, 196] width 236 height 12
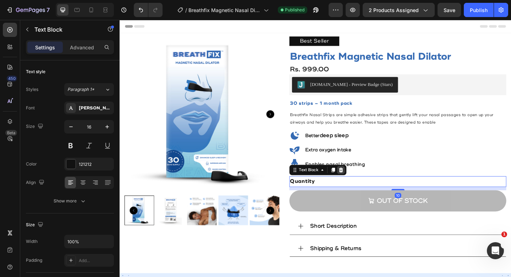
click at [360, 183] on icon at bounding box center [360, 182] width 5 height 5
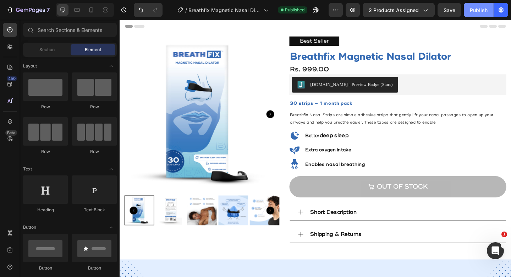
click at [478, 11] on div "Publish" at bounding box center [478, 9] width 18 height 7
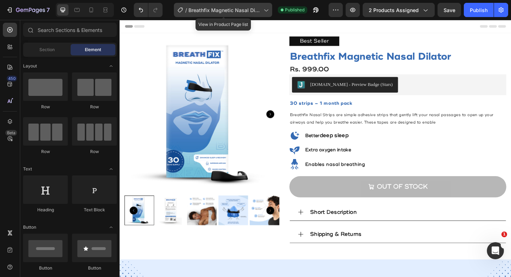
click at [210, 8] on span "Breathfix Magnetic Nasal Dilator" at bounding box center [224, 9] width 72 height 7
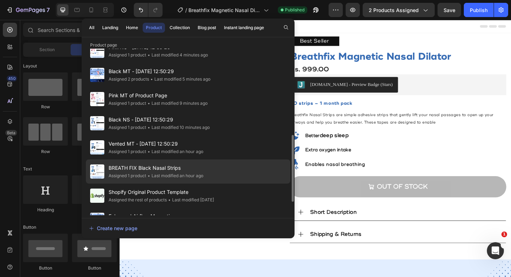
scroll to position [213, 0]
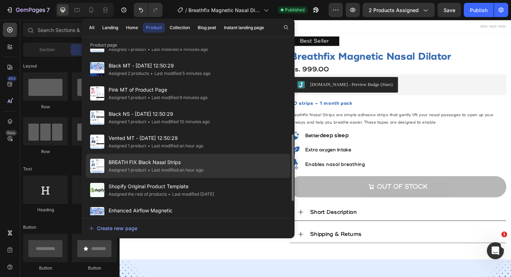
click at [167, 165] on span "BREATH FIX Black Nasal Strips" at bounding box center [156, 162] width 95 height 9
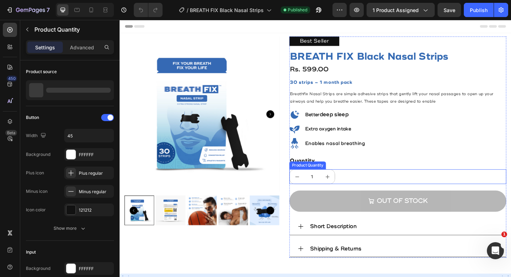
click at [399, 187] on div "1" at bounding box center [422, 190] width 236 height 16
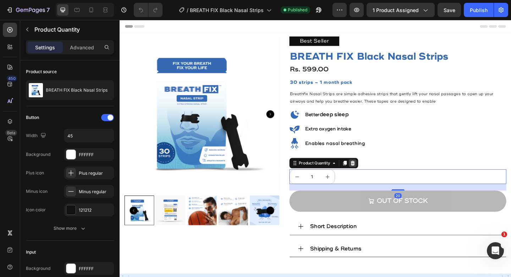
click at [375, 176] on icon at bounding box center [373, 176] width 6 height 6
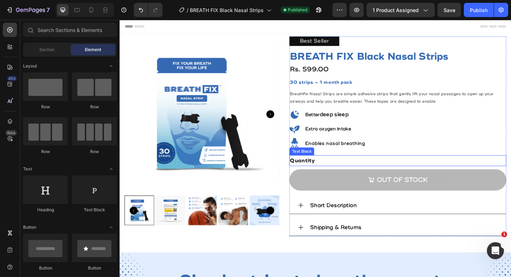
click at [359, 174] on div "Quantity" at bounding box center [422, 173] width 236 height 12
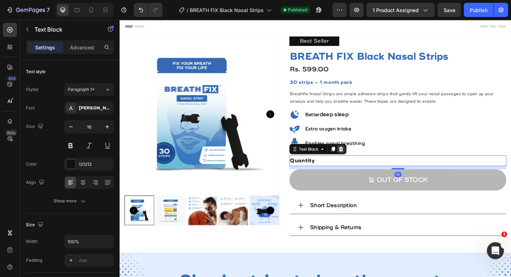
click at [360, 159] on icon at bounding box center [360, 160] width 5 height 5
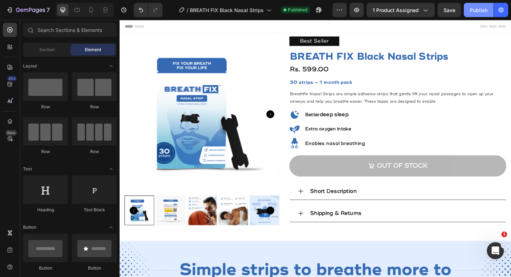
click at [474, 7] on div "Publish" at bounding box center [478, 9] width 18 height 7
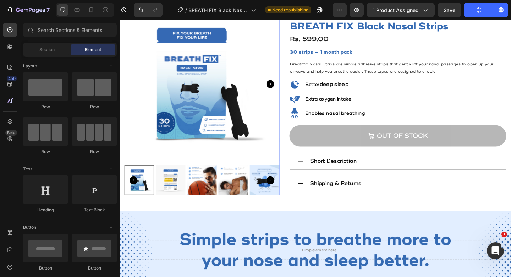
scroll to position [33, 0]
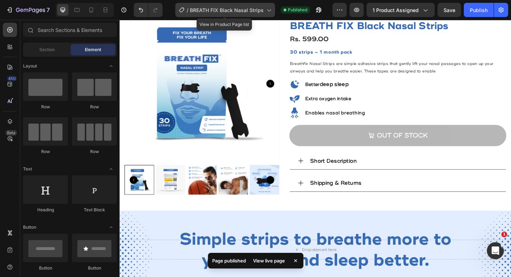
click at [230, 11] on span "BREATH FIX Black Nasal Strips" at bounding box center [227, 9] width 74 height 7
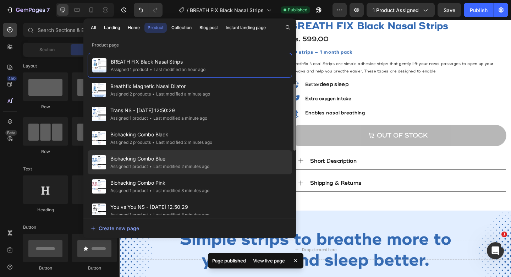
scroll to position [249, 0]
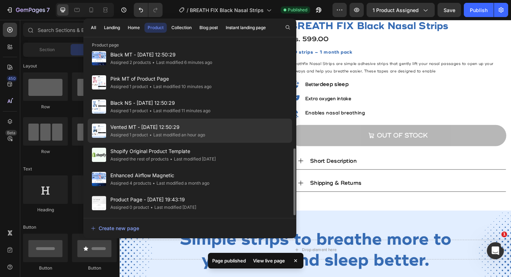
click at [154, 133] on div "• Last modified an hour ago" at bounding box center [176, 134] width 57 height 7
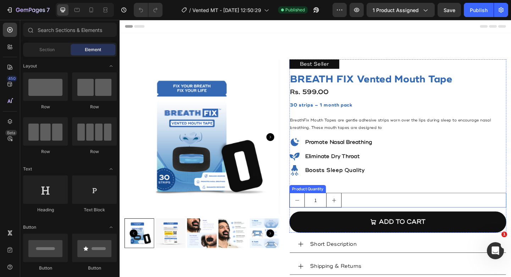
click at [383, 207] on div "Quantity" at bounding box center [422, 202] width 236 height 12
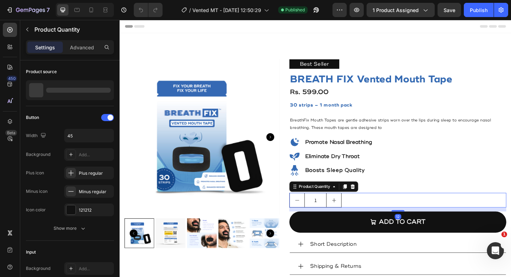
click at [383, 213] on div "1" at bounding box center [422, 216] width 236 height 16
click at [375, 200] on icon at bounding box center [373, 201] width 5 height 5
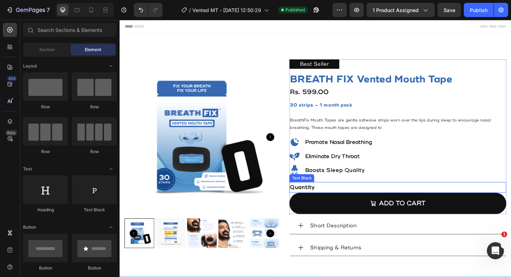
click at [362, 201] on div "Quantity" at bounding box center [422, 202] width 236 height 12
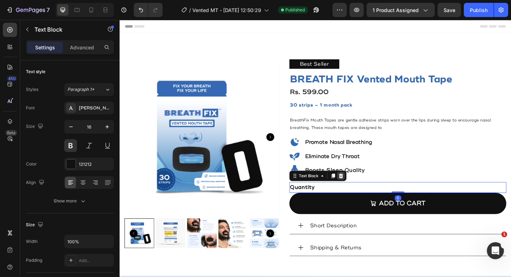
click at [359, 189] on icon at bounding box center [360, 190] width 6 height 6
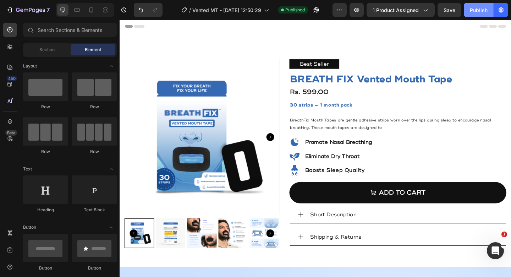
click at [479, 13] on div "Publish" at bounding box center [478, 9] width 18 height 7
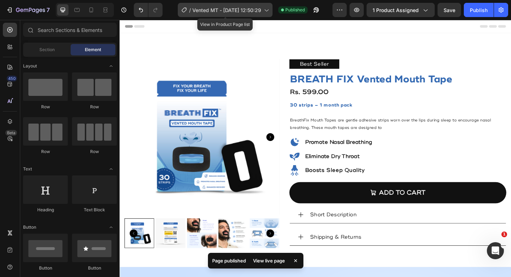
click at [252, 14] on div "/ Vented MT - Apr 12, 12:50:29" at bounding box center [225, 10] width 95 height 14
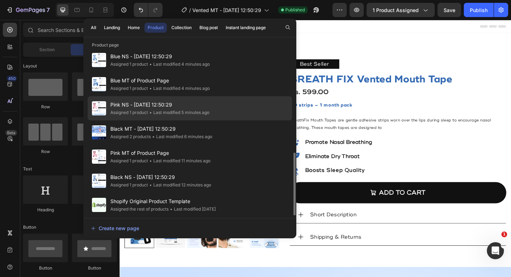
scroll to position [216, 0]
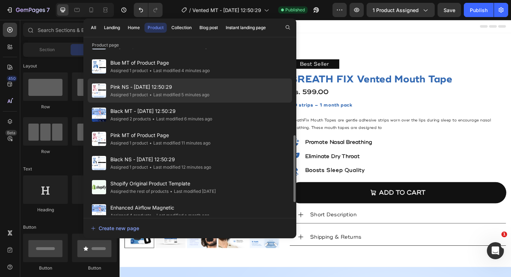
click at [177, 166] on div "• Last modified 12 minutes ago" at bounding box center [179, 166] width 63 height 7
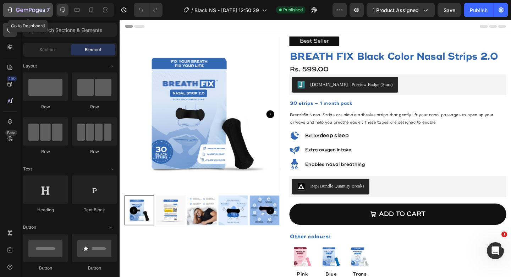
click at [13, 6] on div "7" at bounding box center [28, 10] width 44 height 9
